Goal: Book appointment/travel/reservation

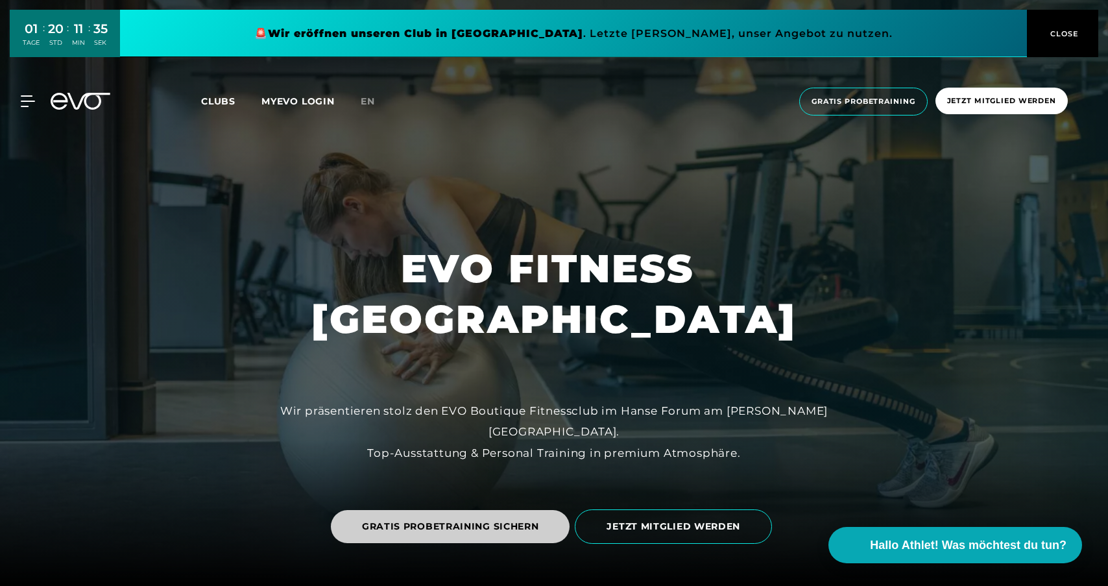
click at [488, 522] on span "GRATIS PROBETRAINING SICHERN" at bounding box center [450, 526] width 177 height 14
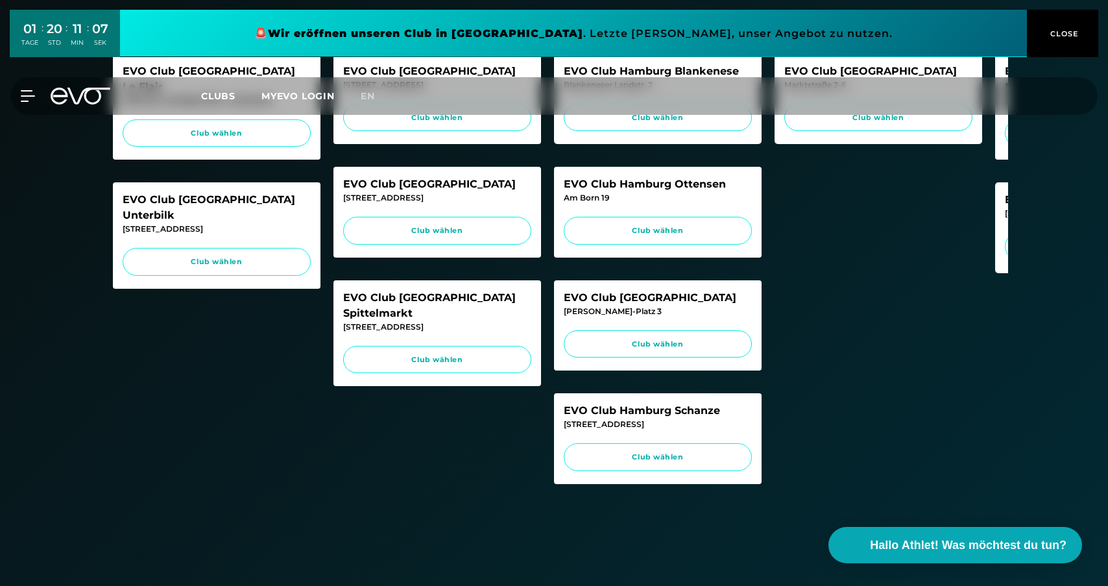
scroll to position [469, 0]
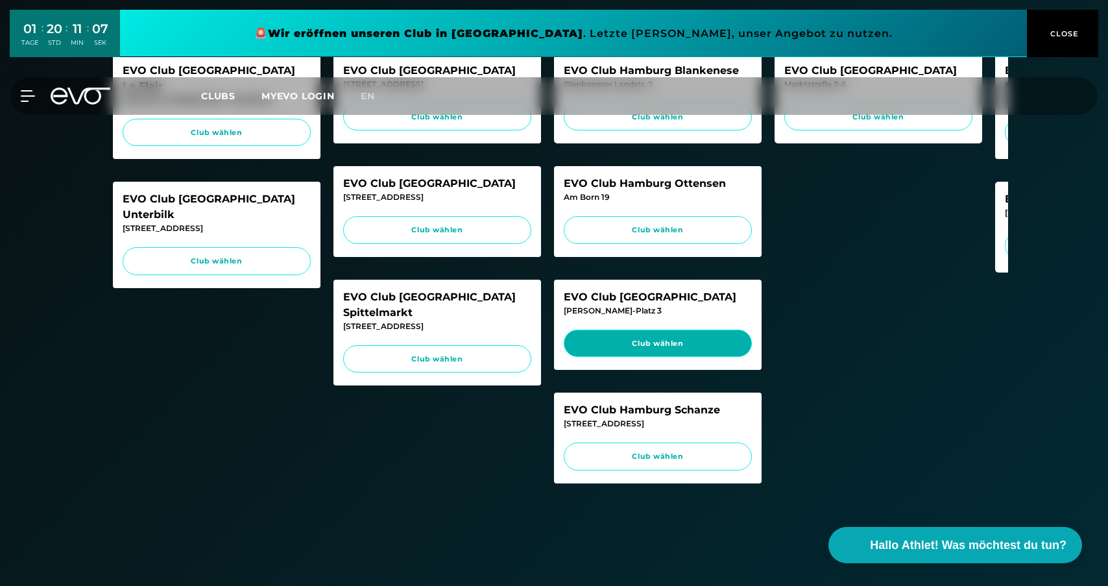
click at [666, 349] on span "Club wählen" at bounding box center [657, 343] width 163 height 11
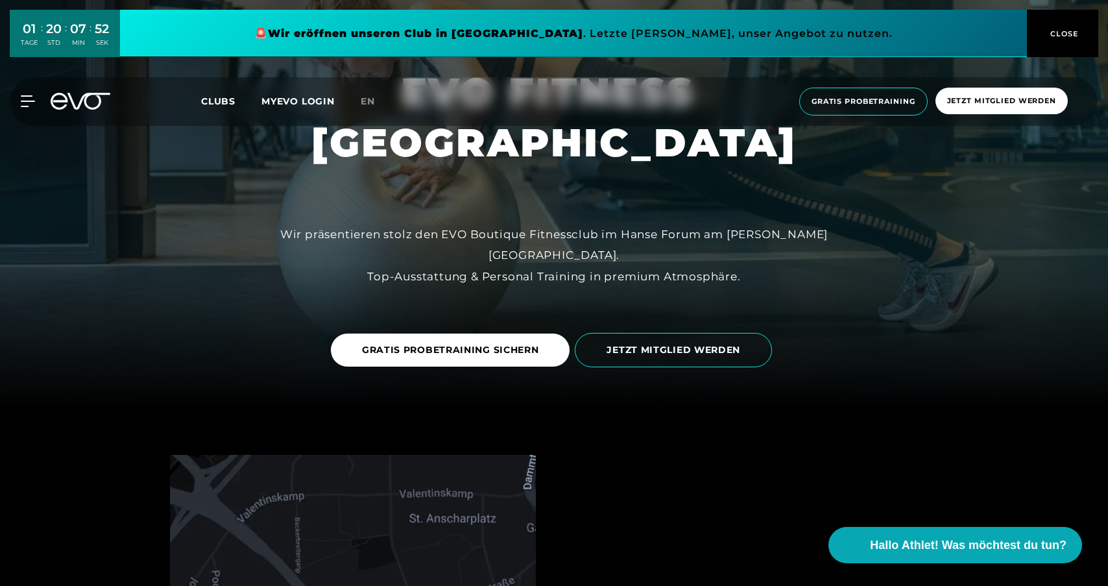
scroll to position [184, 0]
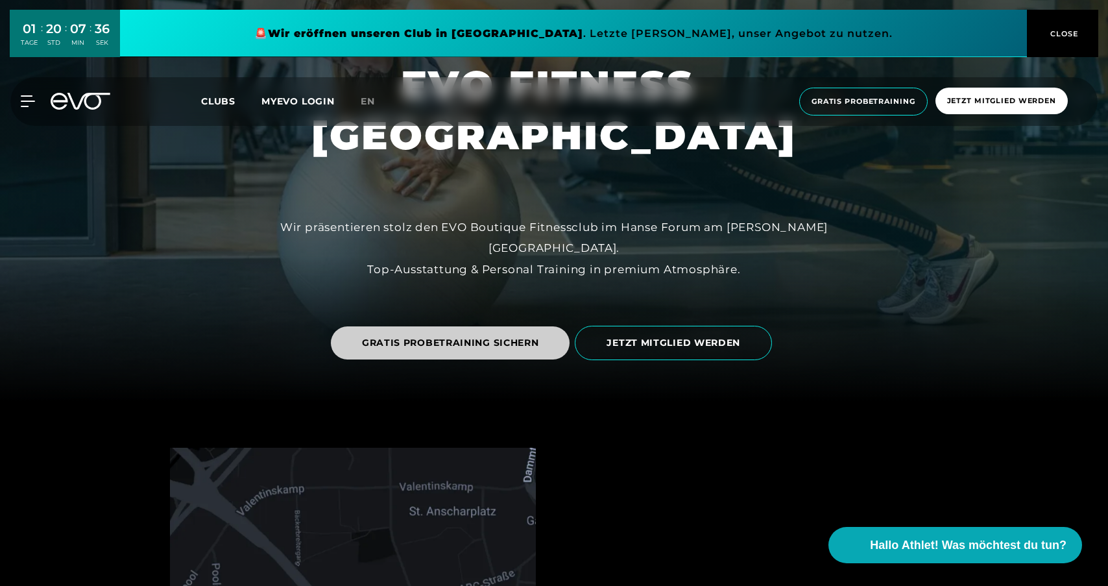
click at [433, 339] on span "GRATIS PROBETRAINING SICHERN" at bounding box center [450, 343] width 177 height 14
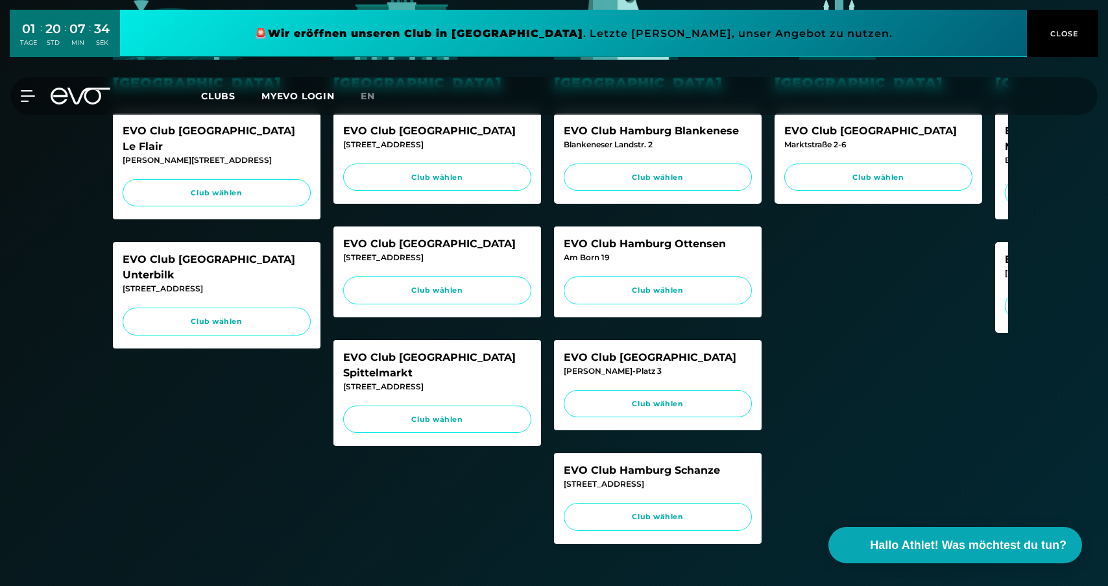
scroll to position [405, 0]
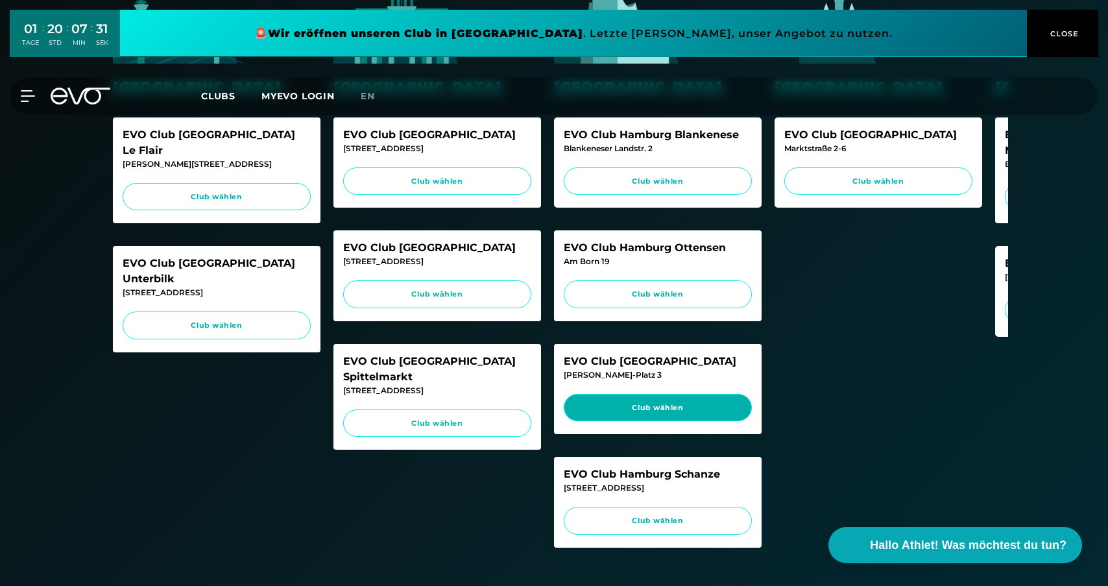
click at [662, 413] on span "Club wählen" at bounding box center [657, 407] width 163 height 11
